Goal: Task Accomplishment & Management: Manage account settings

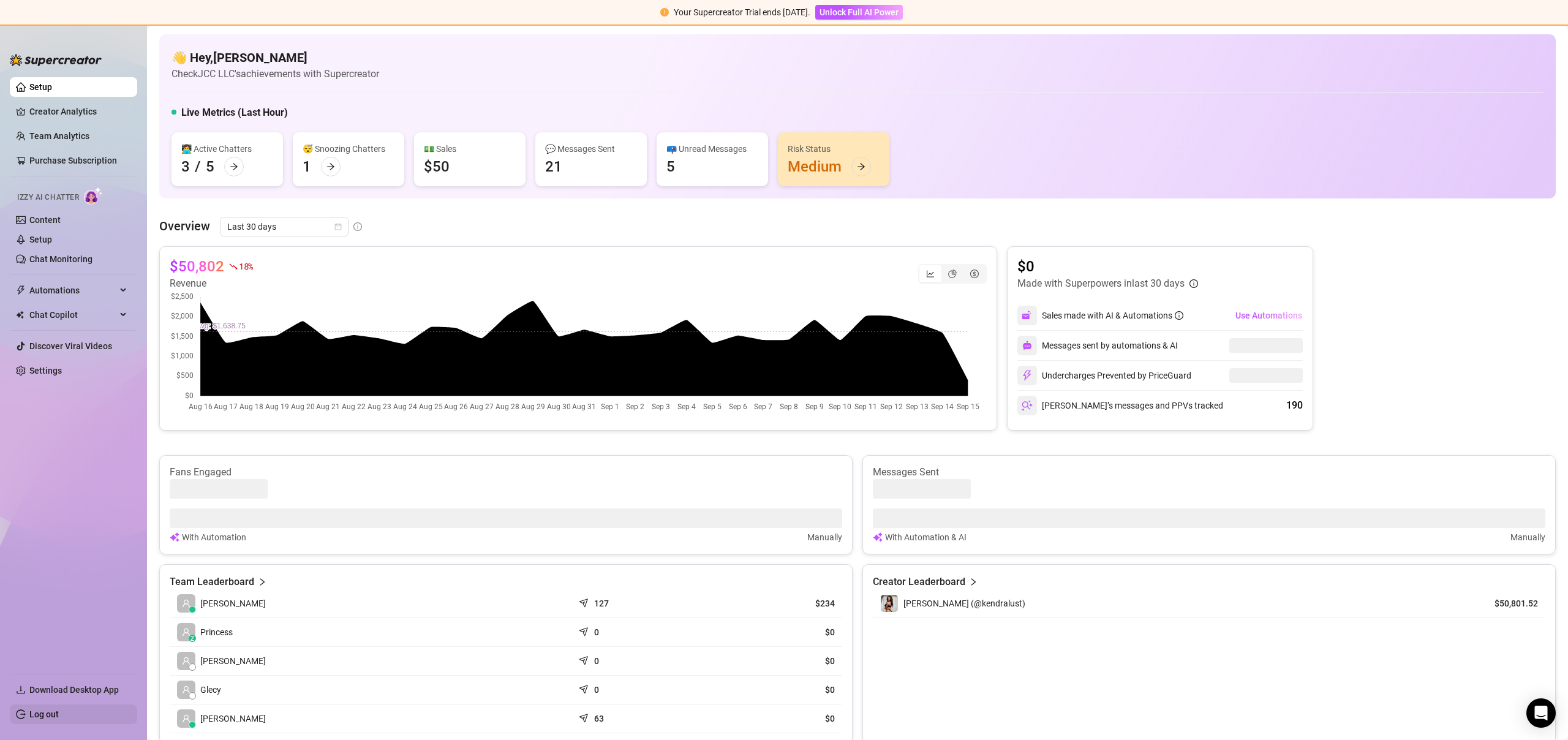
click at [45, 709] on link "Log out" at bounding box center [45, 714] width 30 height 10
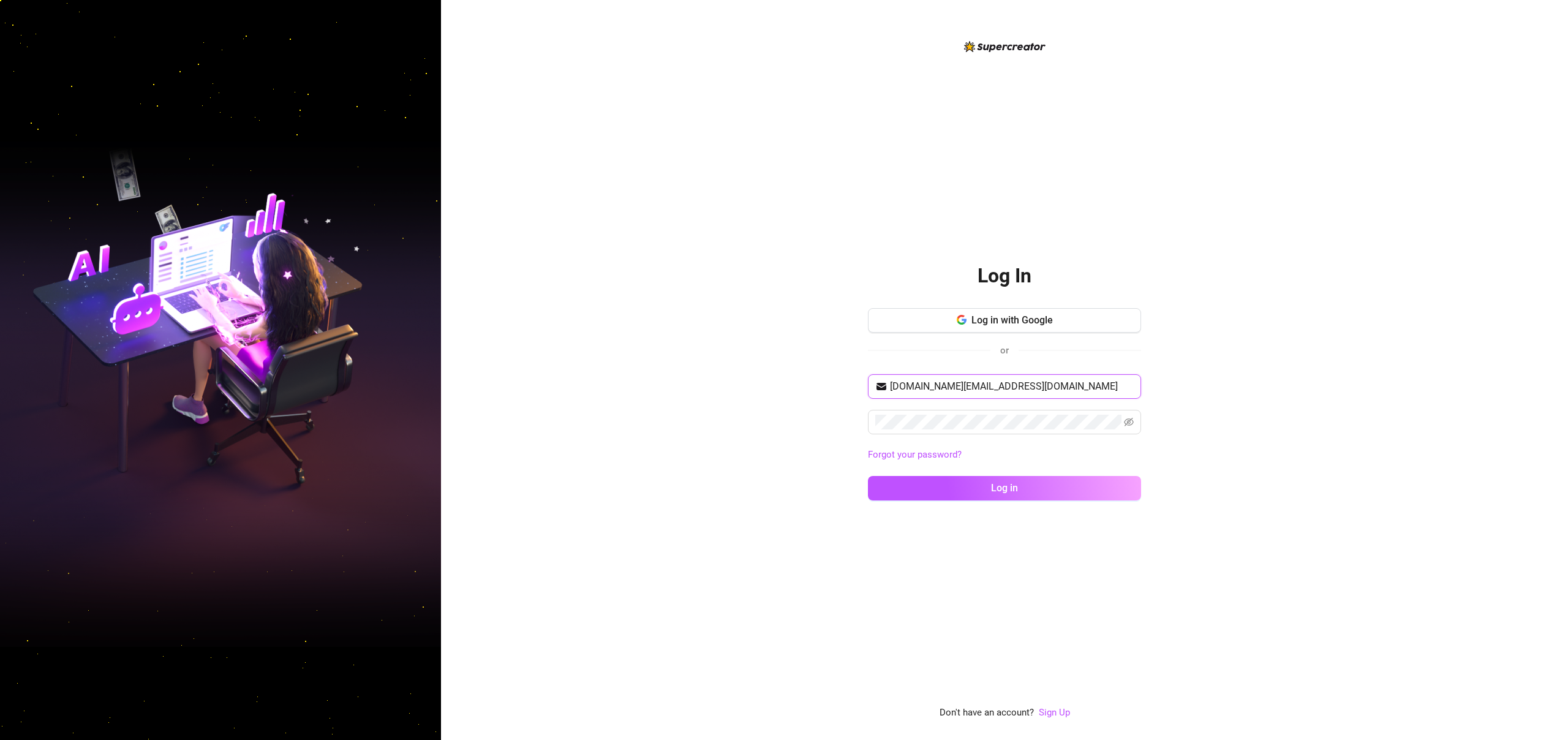
click at [997, 385] on input "info.jcc.llc@gmail.com" at bounding box center [1012, 386] width 244 height 15
type input "morericheswithmorgan@moreriches.net"
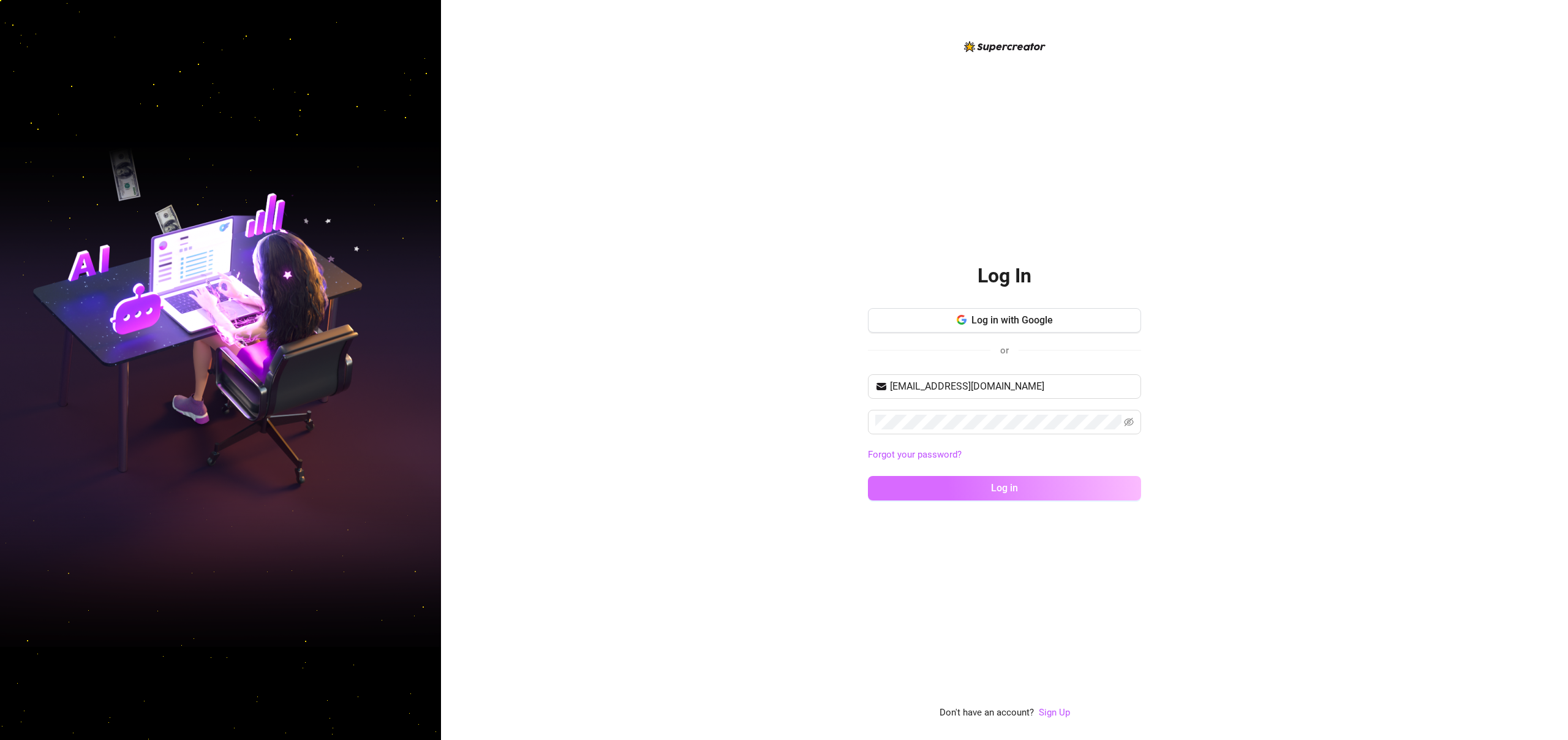
click at [991, 486] on span "Log in" at bounding box center [1004, 488] width 27 height 12
